Goal: Task Accomplishment & Management: Manage account settings

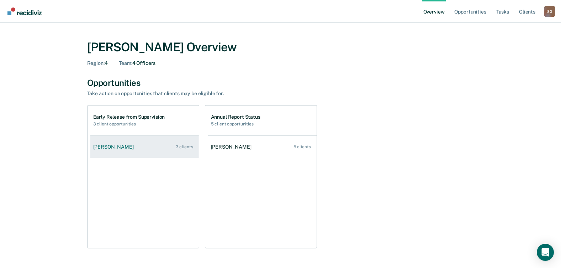
click at [112, 145] on div "[PERSON_NAME]" at bounding box center [114, 147] width 43 height 6
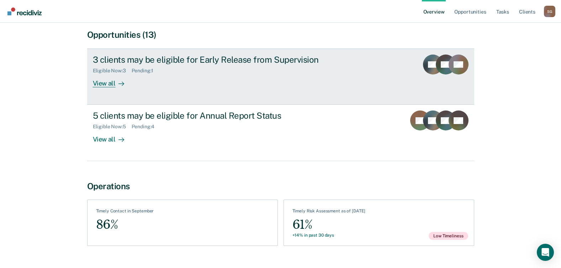
scroll to position [71, 0]
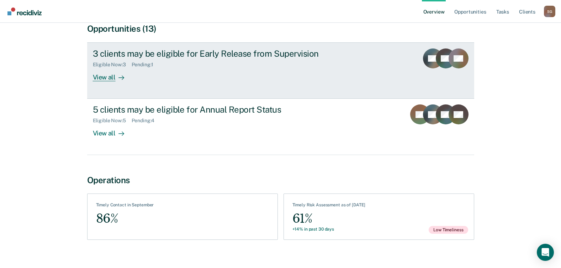
click at [143, 61] on div "Eligible Now : 3 Pending : 1" at bounding box center [218, 63] width 250 height 9
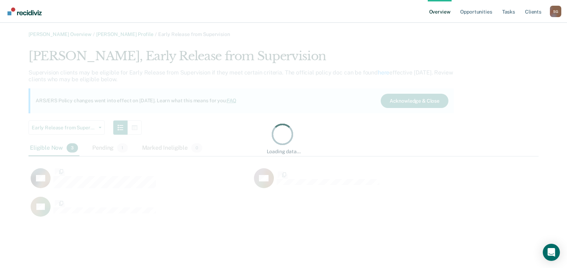
scroll to position [171, 504]
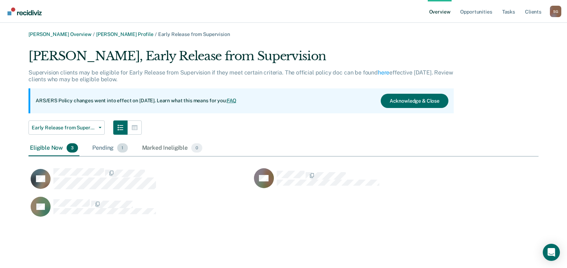
click at [108, 145] on div "Pending 1" at bounding box center [110, 148] width 38 height 16
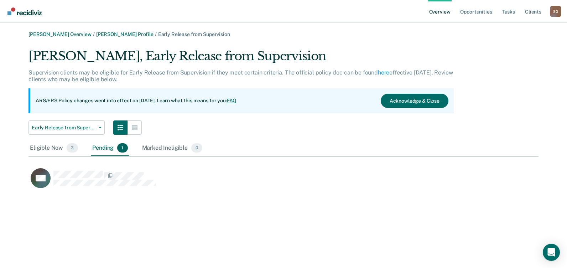
click at [120, 147] on span "1" at bounding box center [122, 147] width 10 height 9
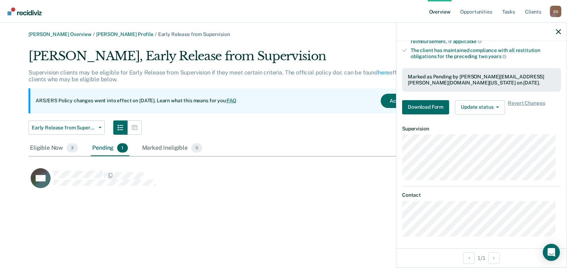
scroll to position [157, 0]
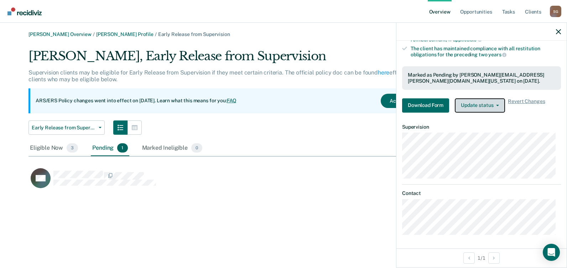
click at [482, 104] on button "Update status" at bounding box center [480, 105] width 50 height 14
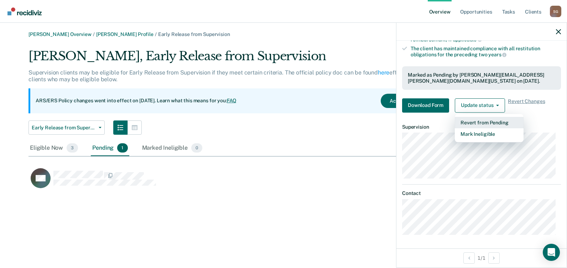
click at [486, 122] on button "Revert from Pending" at bounding box center [489, 122] width 69 height 11
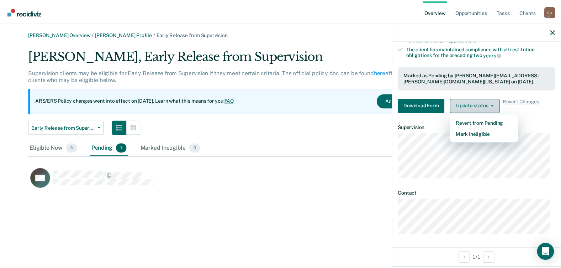
scroll to position [122, 0]
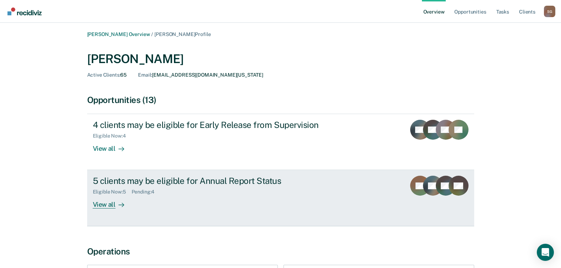
click at [107, 203] on div "View all" at bounding box center [113, 202] width 40 height 14
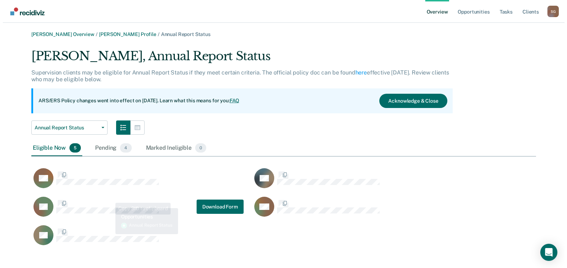
scroll to position [199, 499]
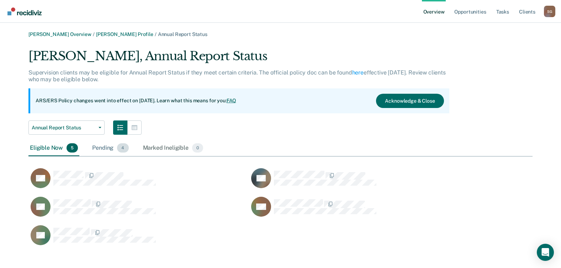
click at [103, 145] on div "Pending 4" at bounding box center [110, 148] width 39 height 16
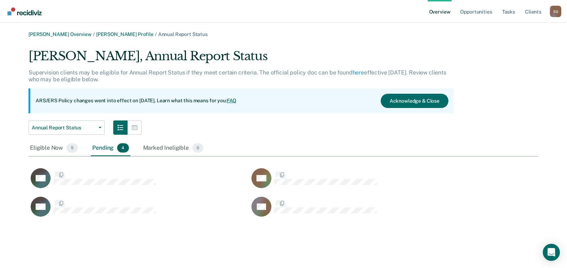
scroll to position [6, 6]
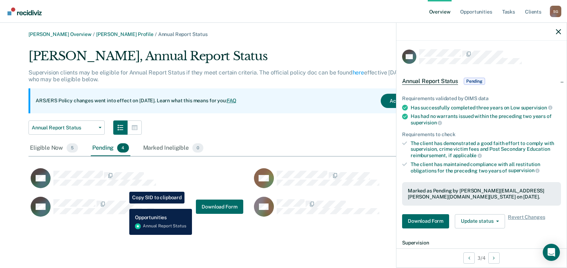
drag, startPoint x: 139, startPoint y: 200, endPoint x: 118, endPoint y: 220, distance: 29.2
click at [119, 221] on div "GK Download Form" at bounding box center [139, 210] width 223 height 28
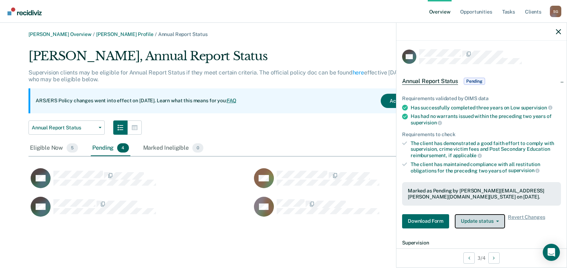
click at [470, 222] on button "Update status" at bounding box center [480, 221] width 50 height 14
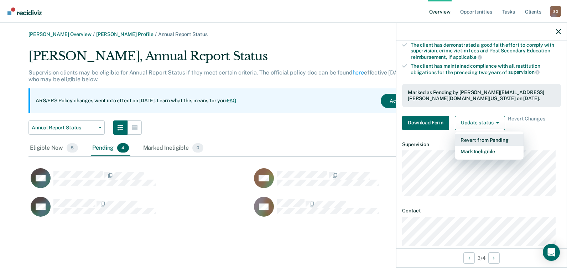
scroll to position [107, 0]
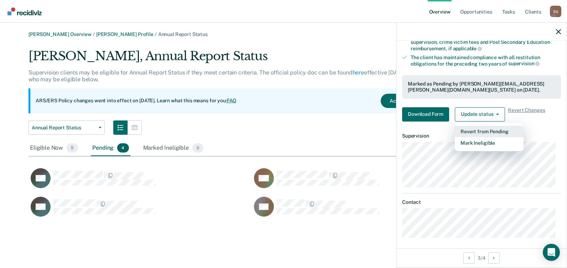
click at [477, 127] on button "Revert from Pending" at bounding box center [489, 131] width 69 height 11
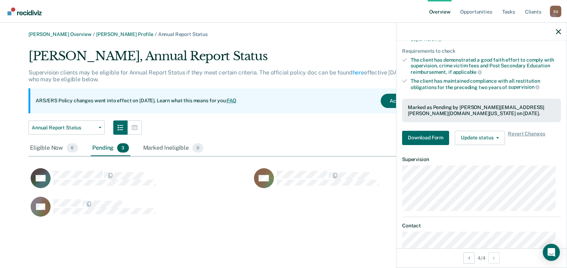
scroll to position [74, 0]
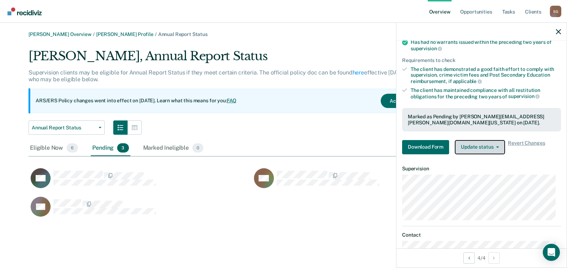
click at [479, 144] on button "Update status" at bounding box center [480, 147] width 50 height 14
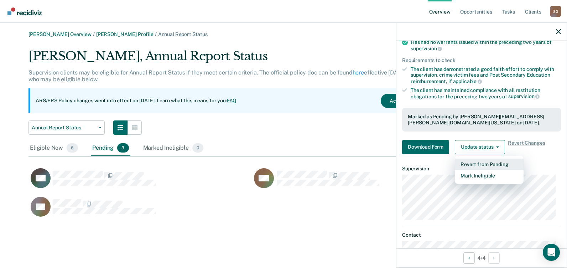
click at [489, 162] on button "Revert from Pending" at bounding box center [489, 163] width 69 height 11
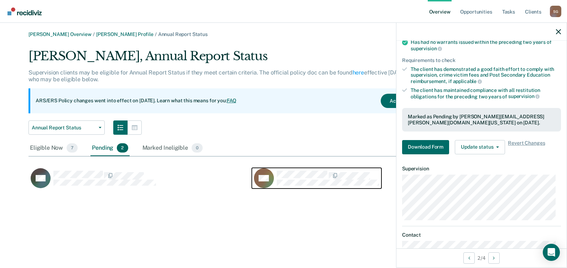
scroll to position [38, 0]
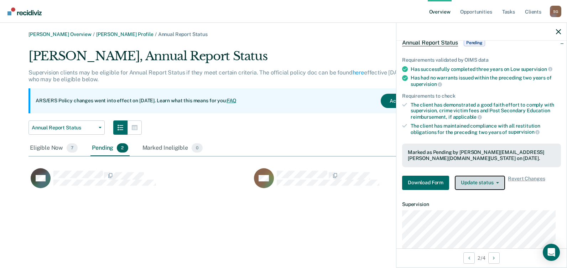
click at [480, 183] on button "Update status" at bounding box center [480, 183] width 50 height 14
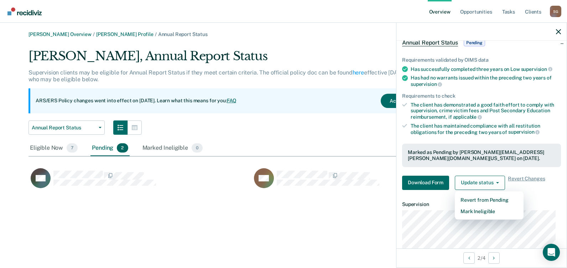
drag, startPoint x: 278, startPoint y: 229, endPoint x: 296, endPoint y: 200, distance: 34.4
click at [278, 226] on div "[PERSON_NAME] Overview / [PERSON_NAME] Profile / Annual Report Status [PERSON_N…" at bounding box center [284, 138] width 550 height 214
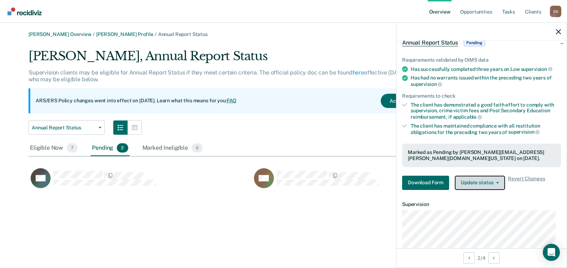
click at [482, 179] on button "Update status" at bounding box center [480, 183] width 50 height 14
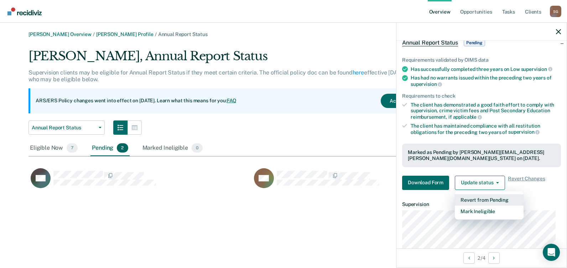
click at [488, 197] on button "Revert from Pending" at bounding box center [489, 199] width 69 height 11
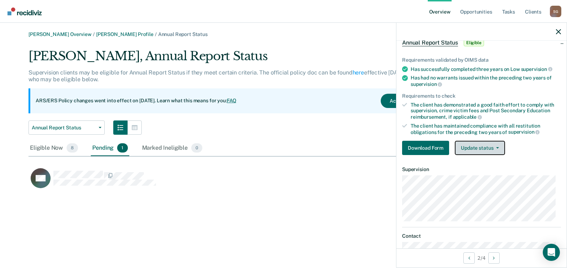
scroll to position [3, 0]
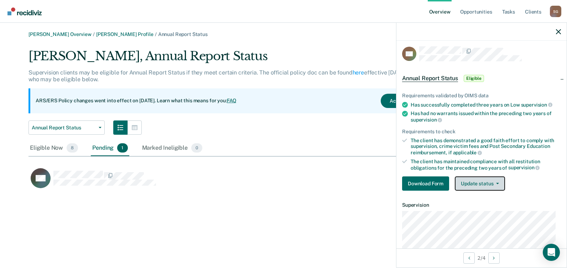
click at [476, 187] on button "Update status" at bounding box center [480, 183] width 50 height 14
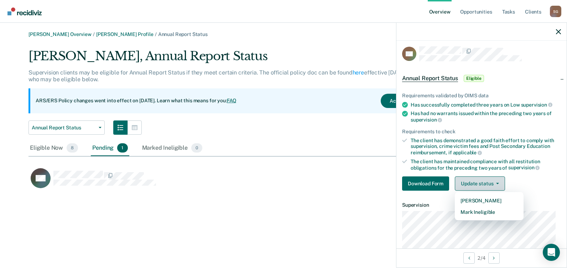
click at [473, 181] on button "Update status" at bounding box center [480, 183] width 50 height 14
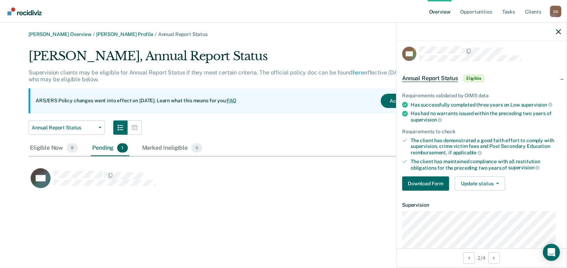
click at [205, 203] on div "[PERSON_NAME] Overview / [PERSON_NAME] Profile / Annual Report Status [PERSON_N…" at bounding box center [284, 138] width 550 height 214
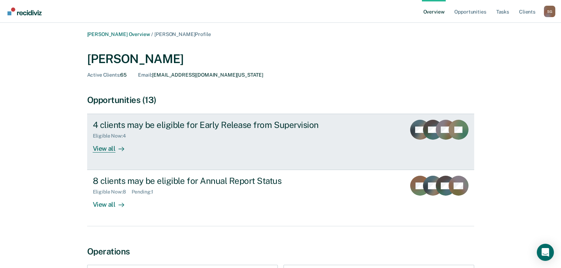
click at [106, 149] on div "View all" at bounding box center [113, 146] width 40 height 14
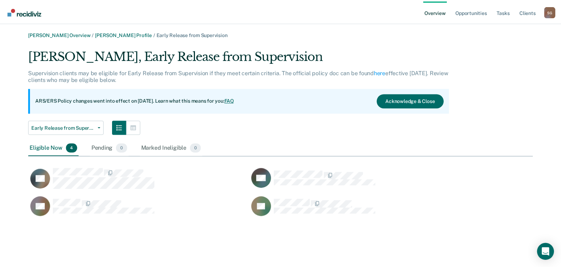
scroll to position [171, 504]
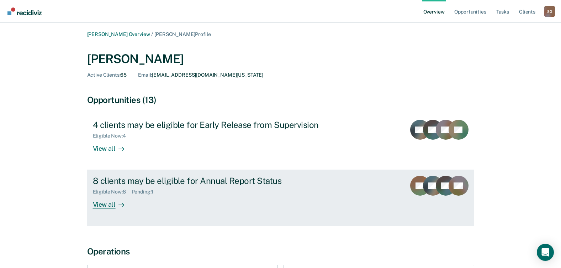
click at [101, 206] on div "View all" at bounding box center [113, 202] width 40 height 14
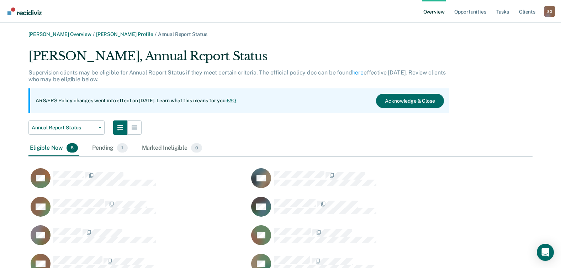
scroll to position [227, 499]
